Goal: Task Accomplishment & Management: Use online tool/utility

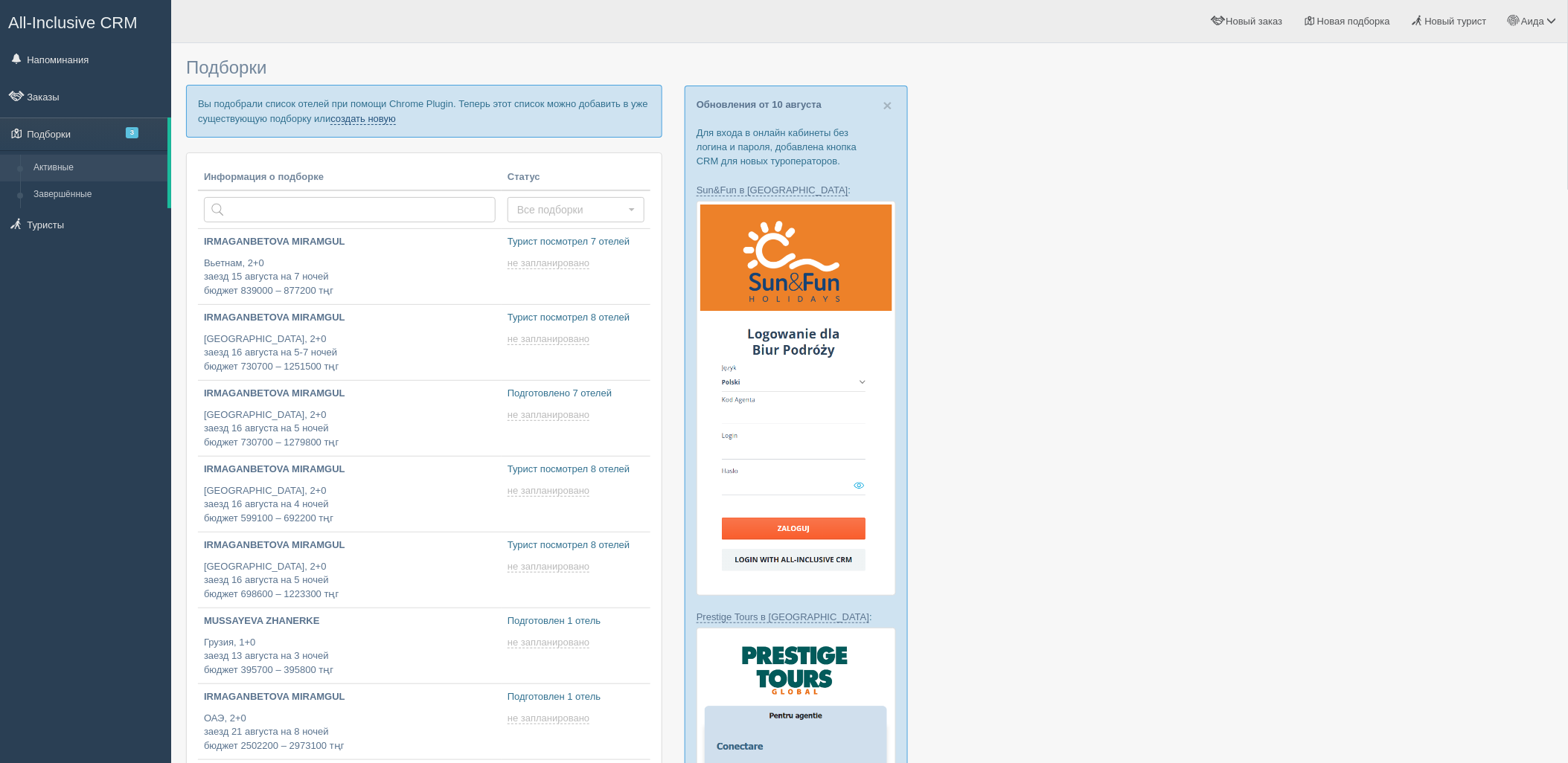
click at [374, 123] on link "создать новую" at bounding box center [364, 119] width 66 height 12
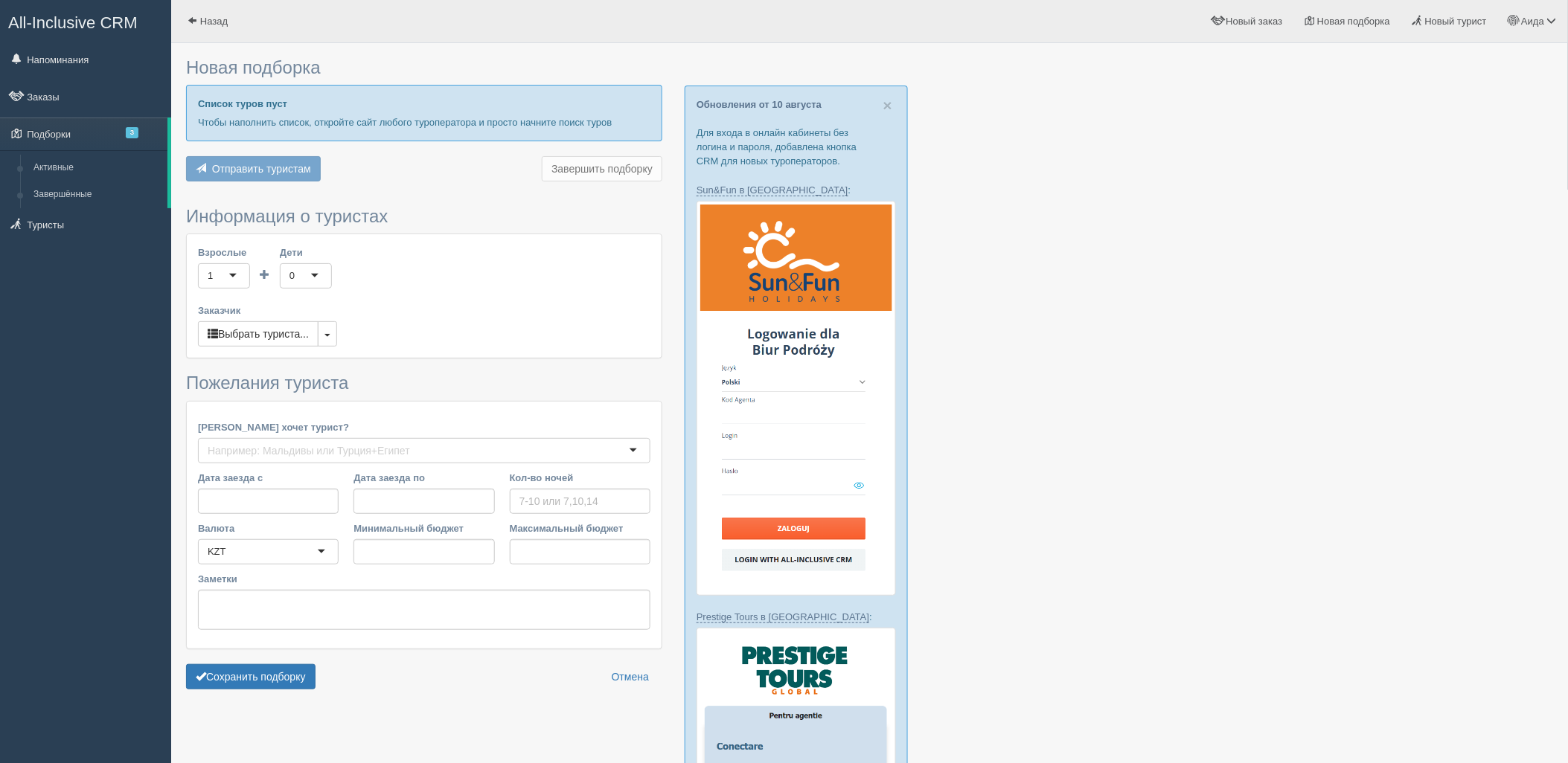
type input "5"
type input "2416600"
type input "2469100"
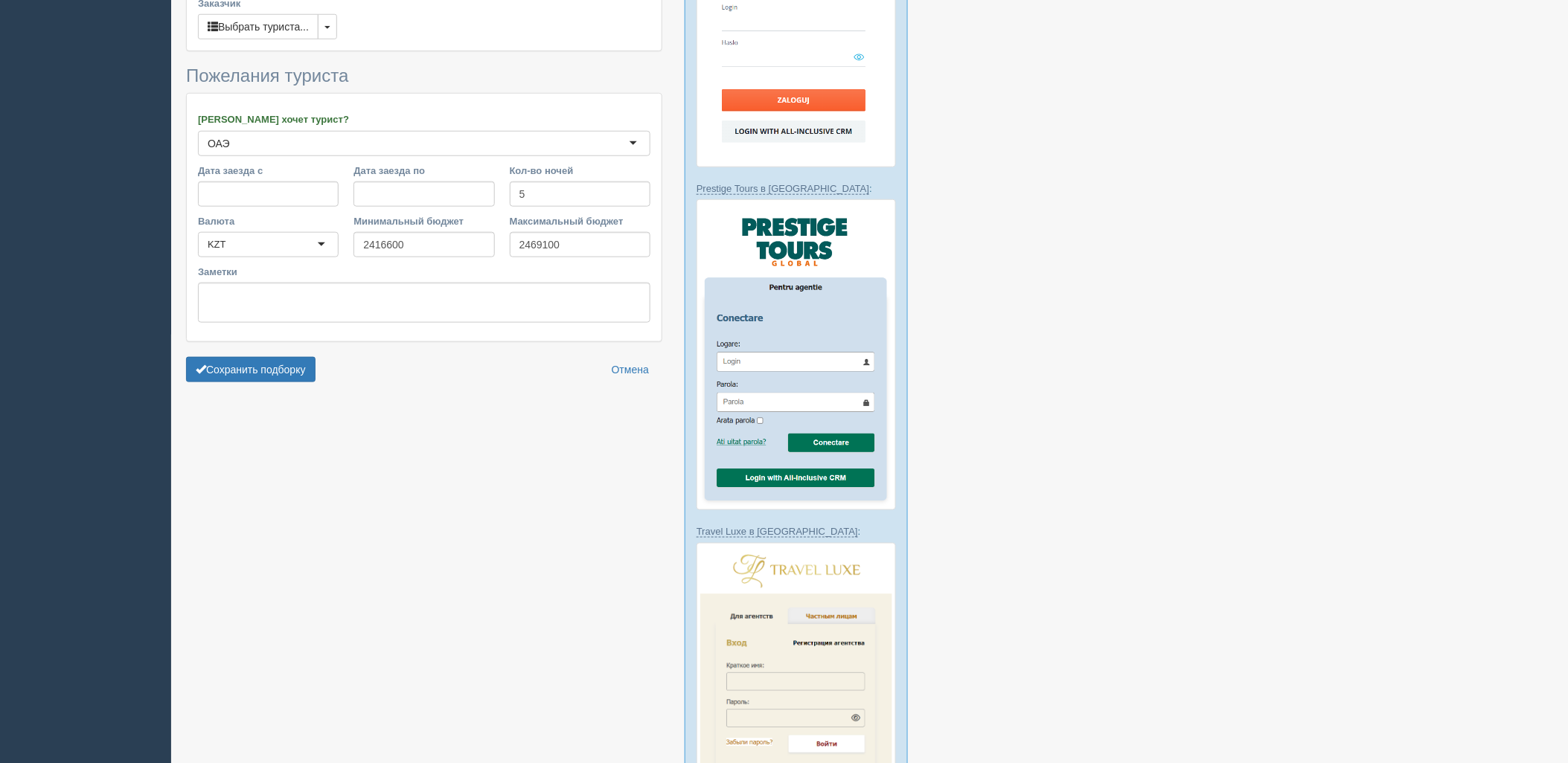
scroll to position [563, 0]
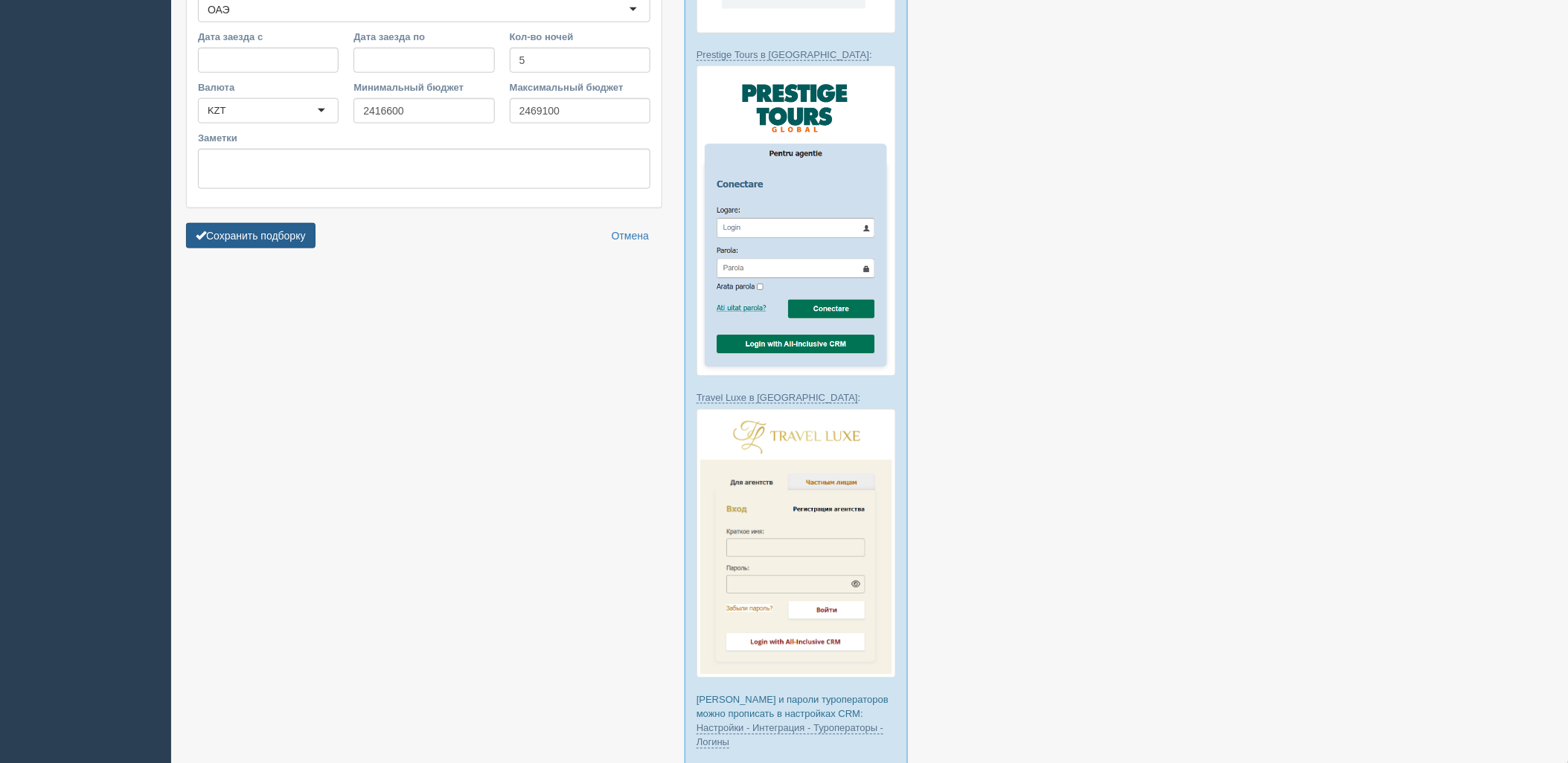
click at [302, 235] on button "Сохранить подборку" at bounding box center [251, 236] width 130 height 26
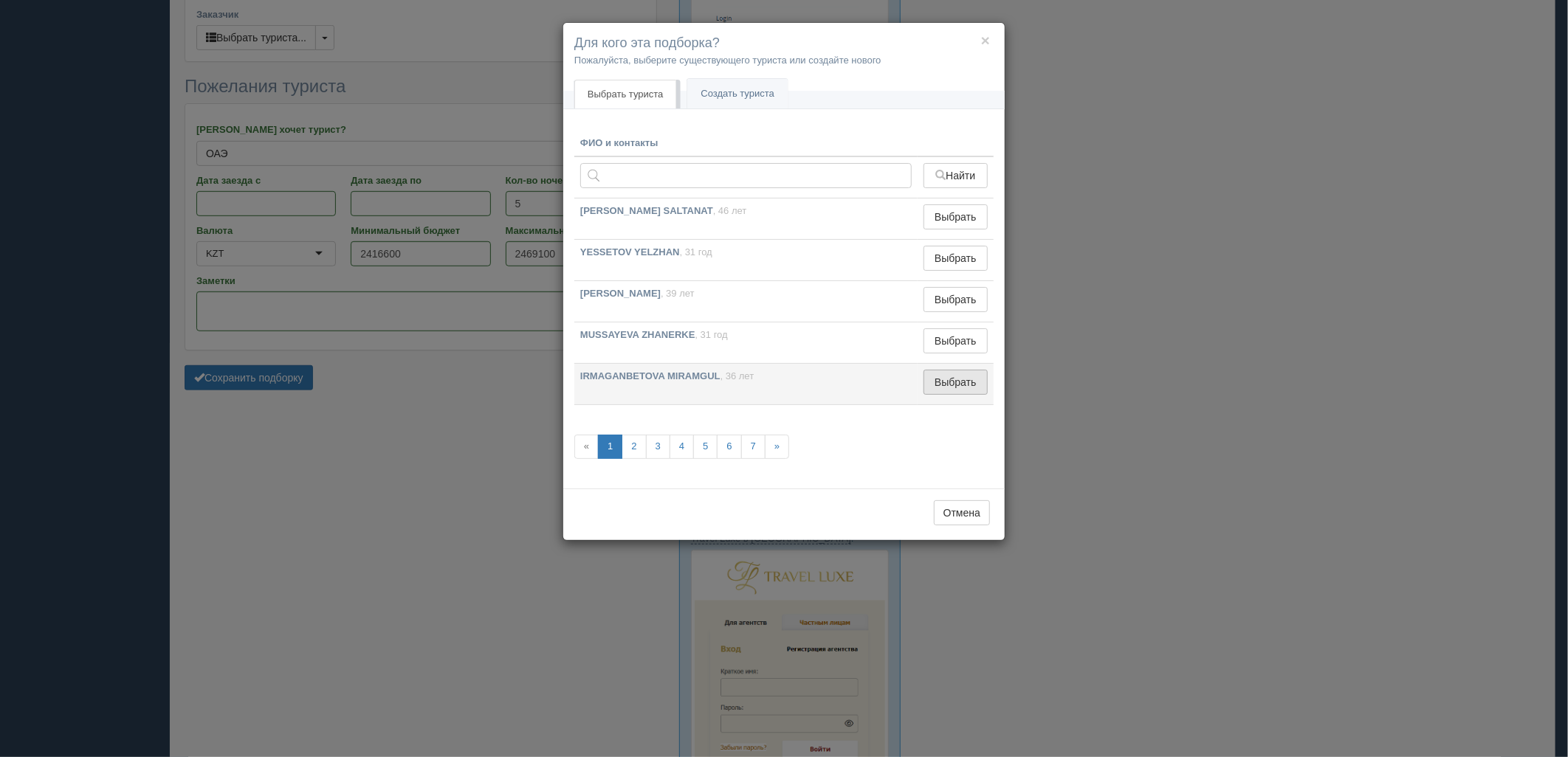
click at [951, 388] on button "Выбрать" at bounding box center [955, 383] width 64 height 25
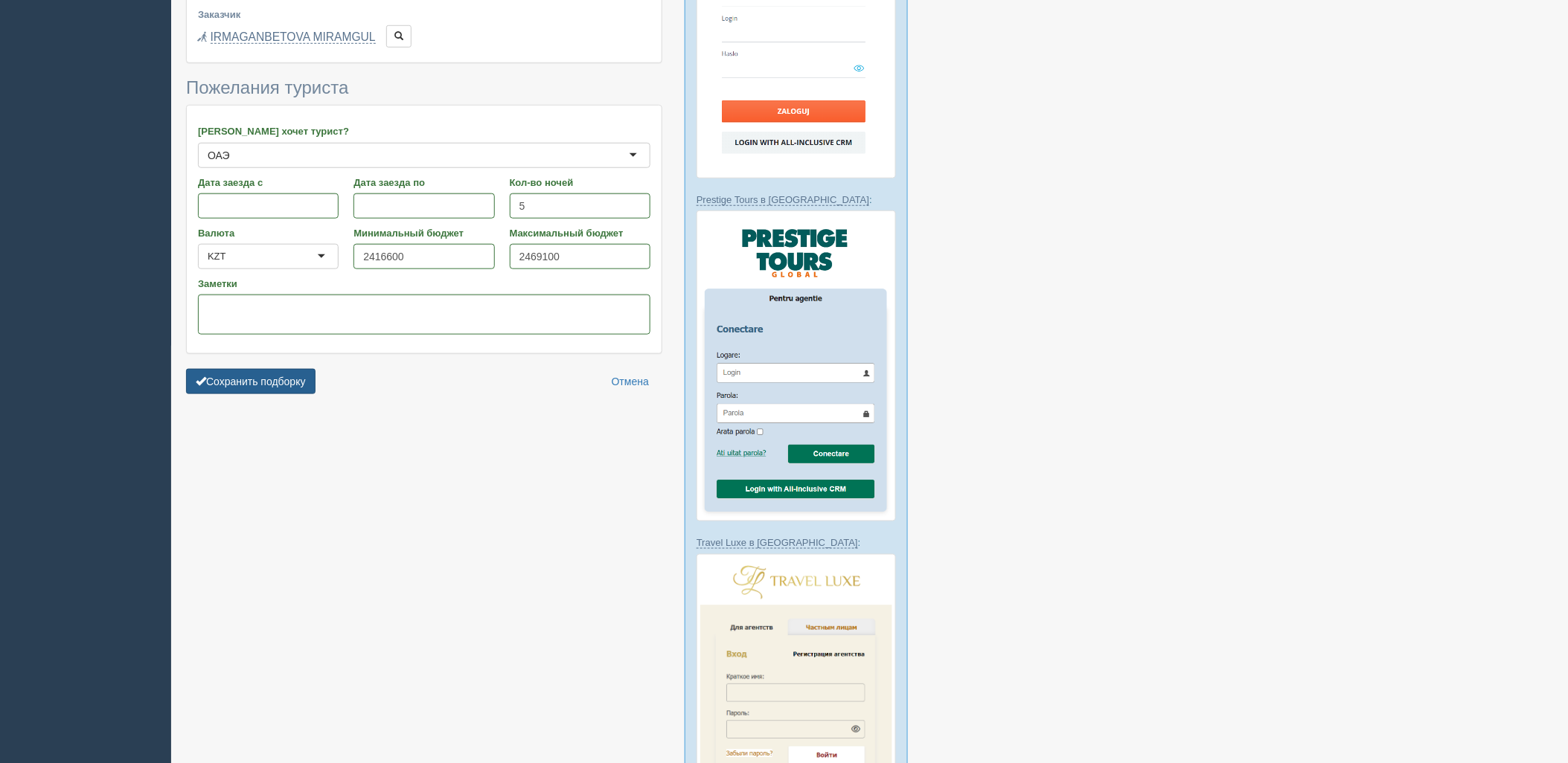
click at [306, 387] on button "Сохранить подборку" at bounding box center [251, 382] width 130 height 26
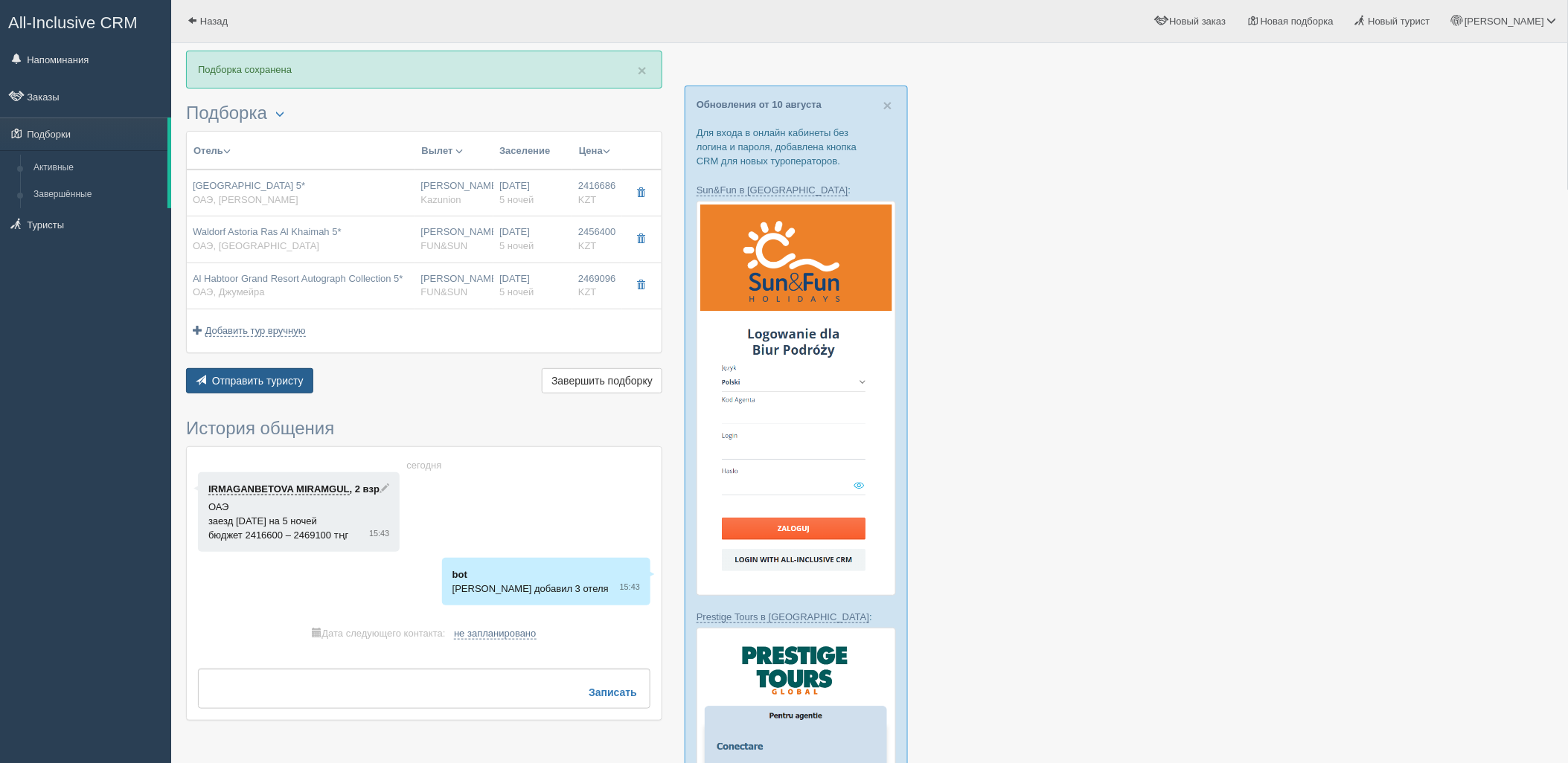
click at [266, 391] on button "Отправить туристу Отправить" at bounding box center [249, 381] width 127 height 26
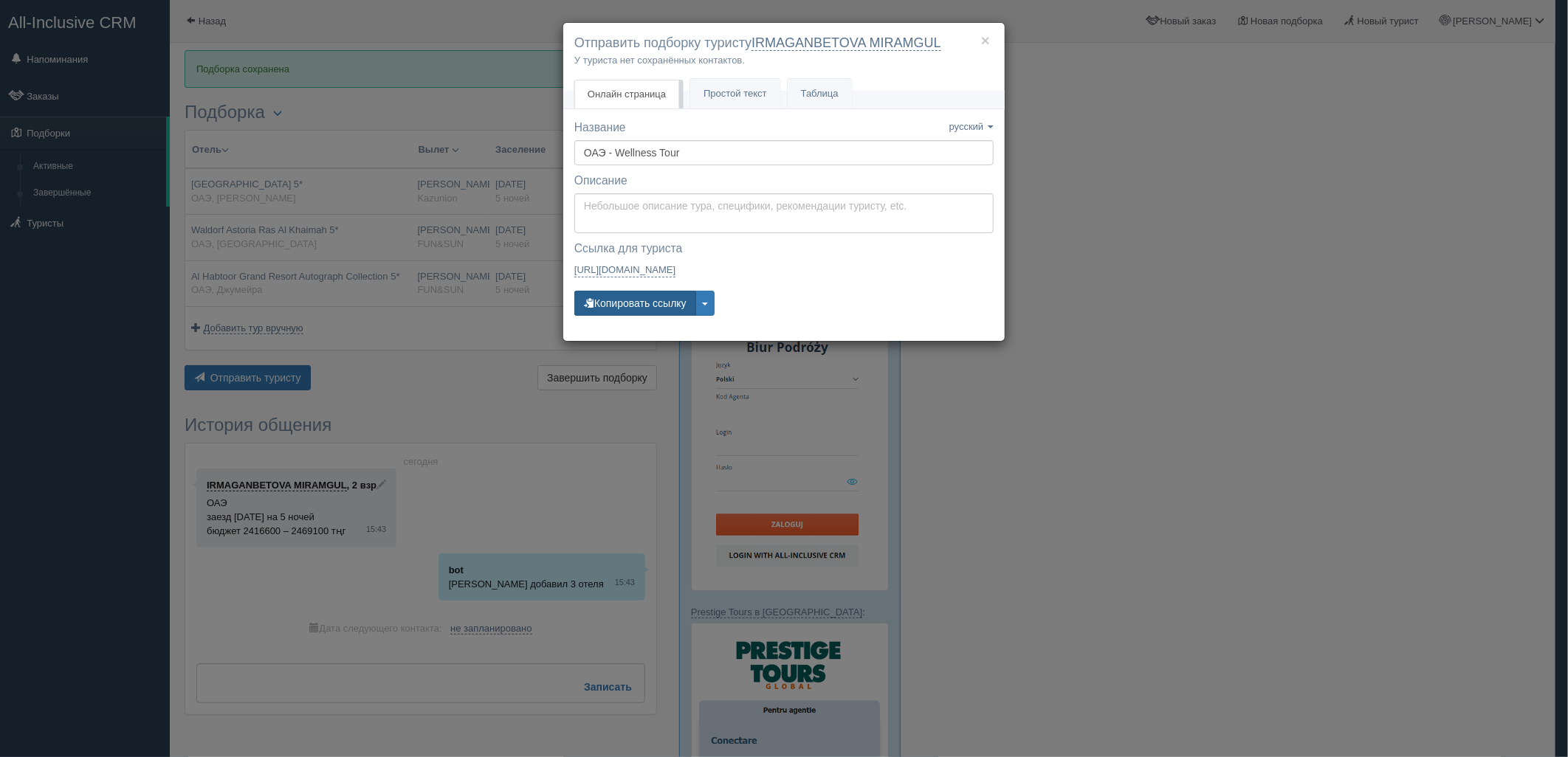
click at [662, 307] on button "Копировать ссылку" at bounding box center [635, 304] width 121 height 25
